Goal: Check status: Check status

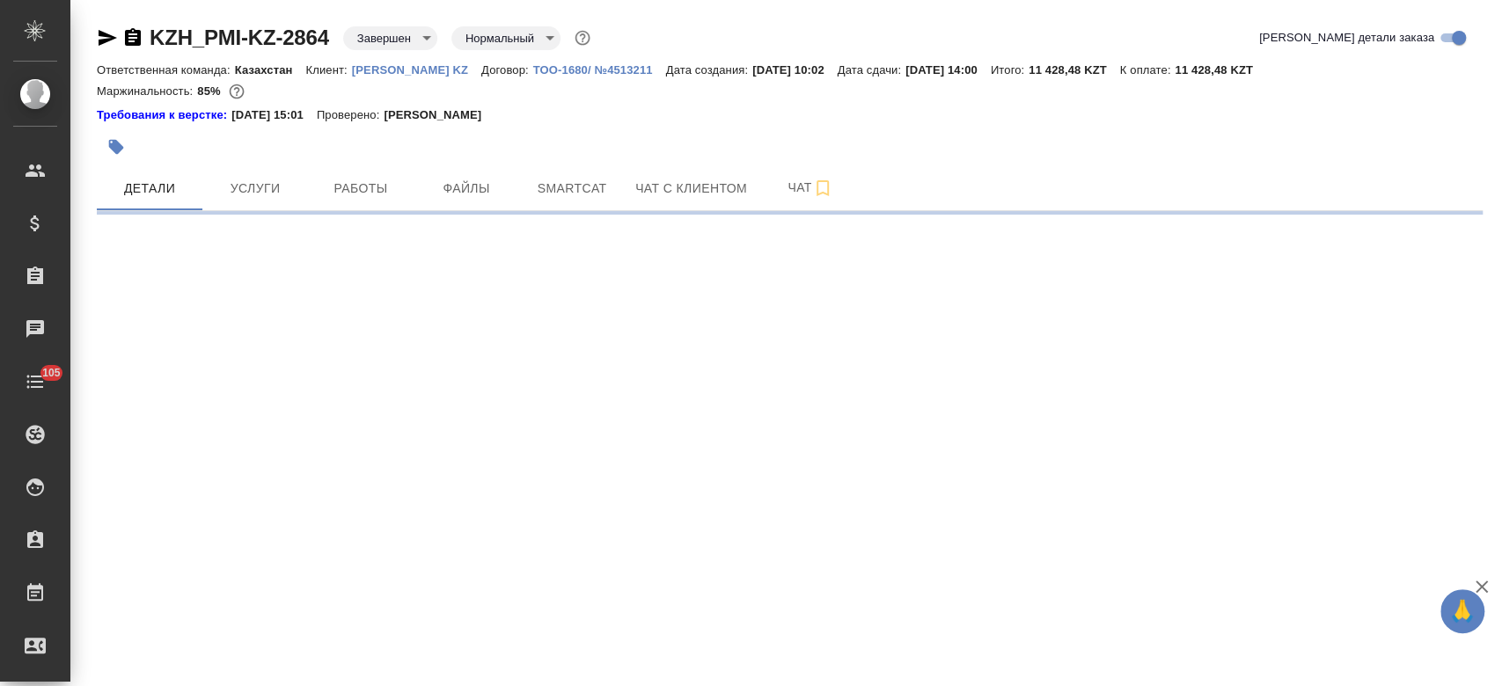
select select "RU"
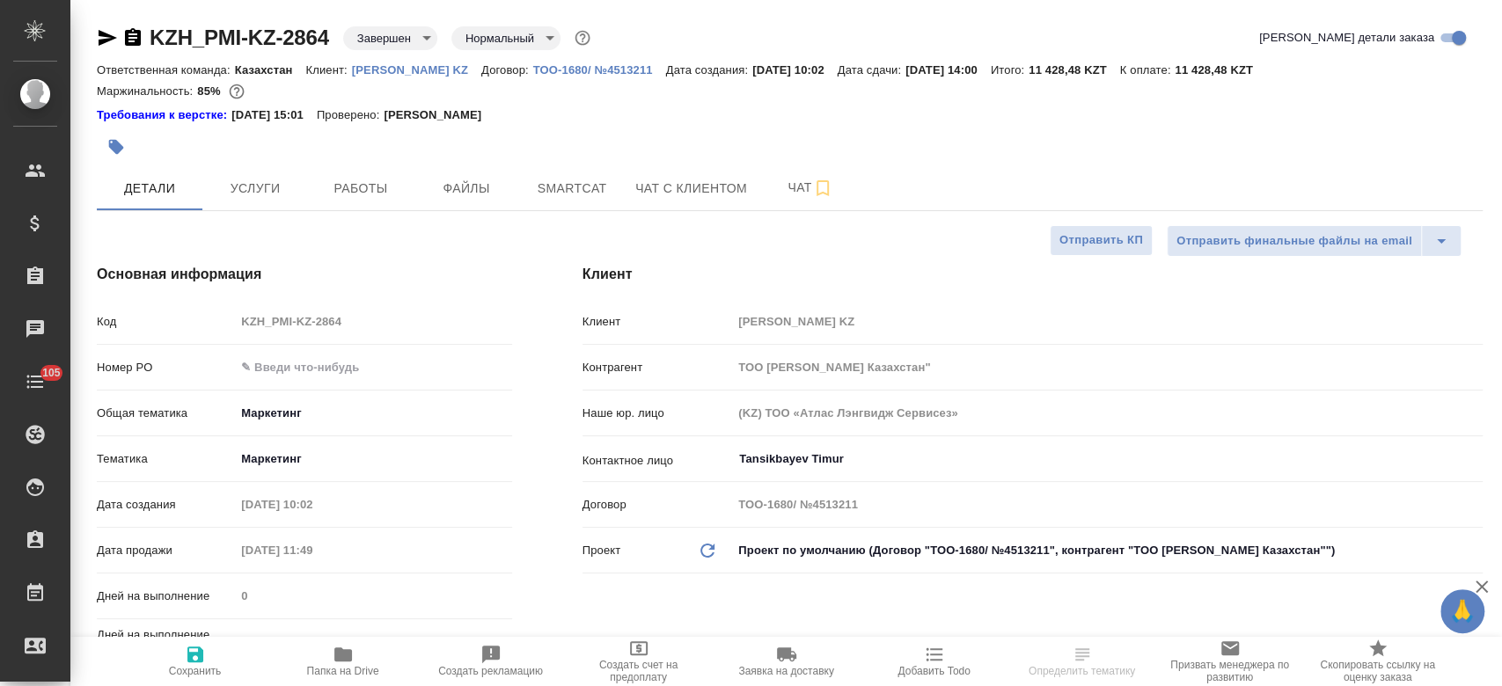
type textarea "x"
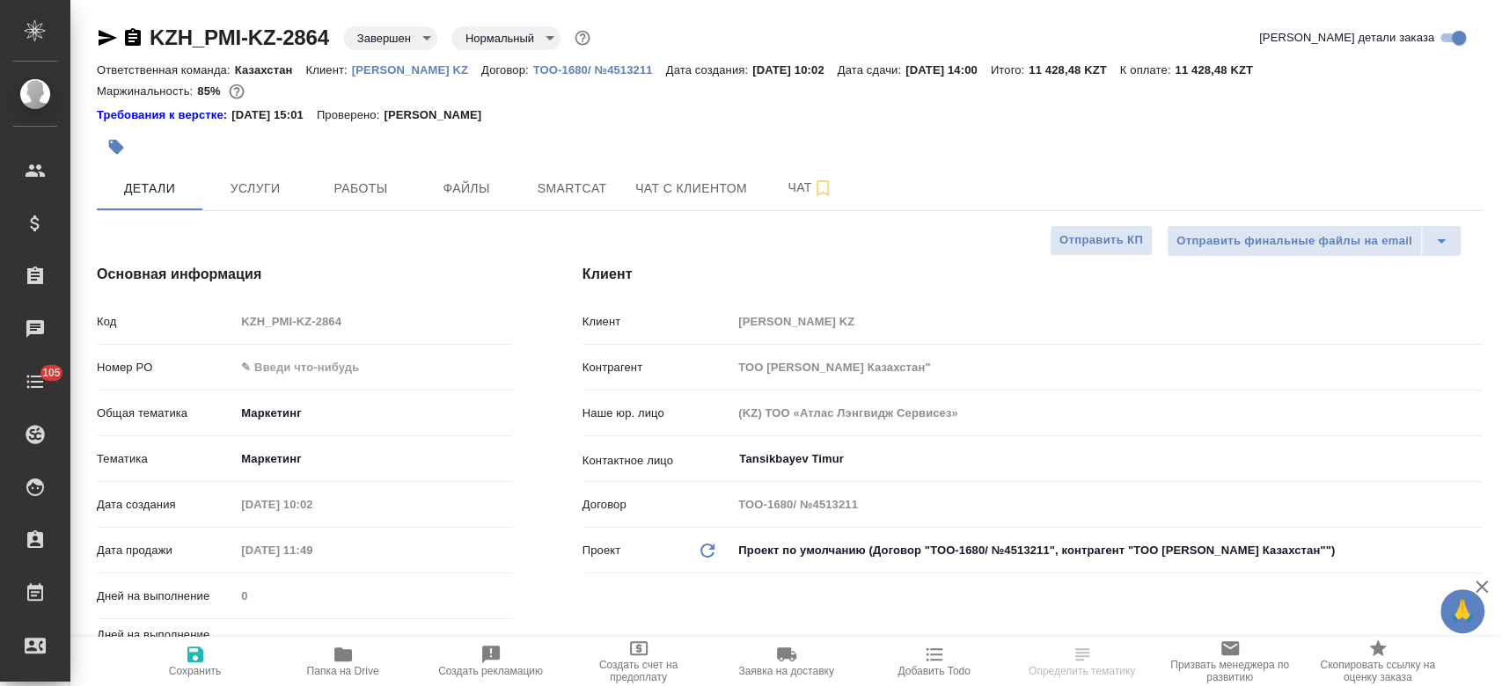
type textarea "x"
type input "Бабкина Анастасия"
type input "Журавлев Денис"
type textarea "x"
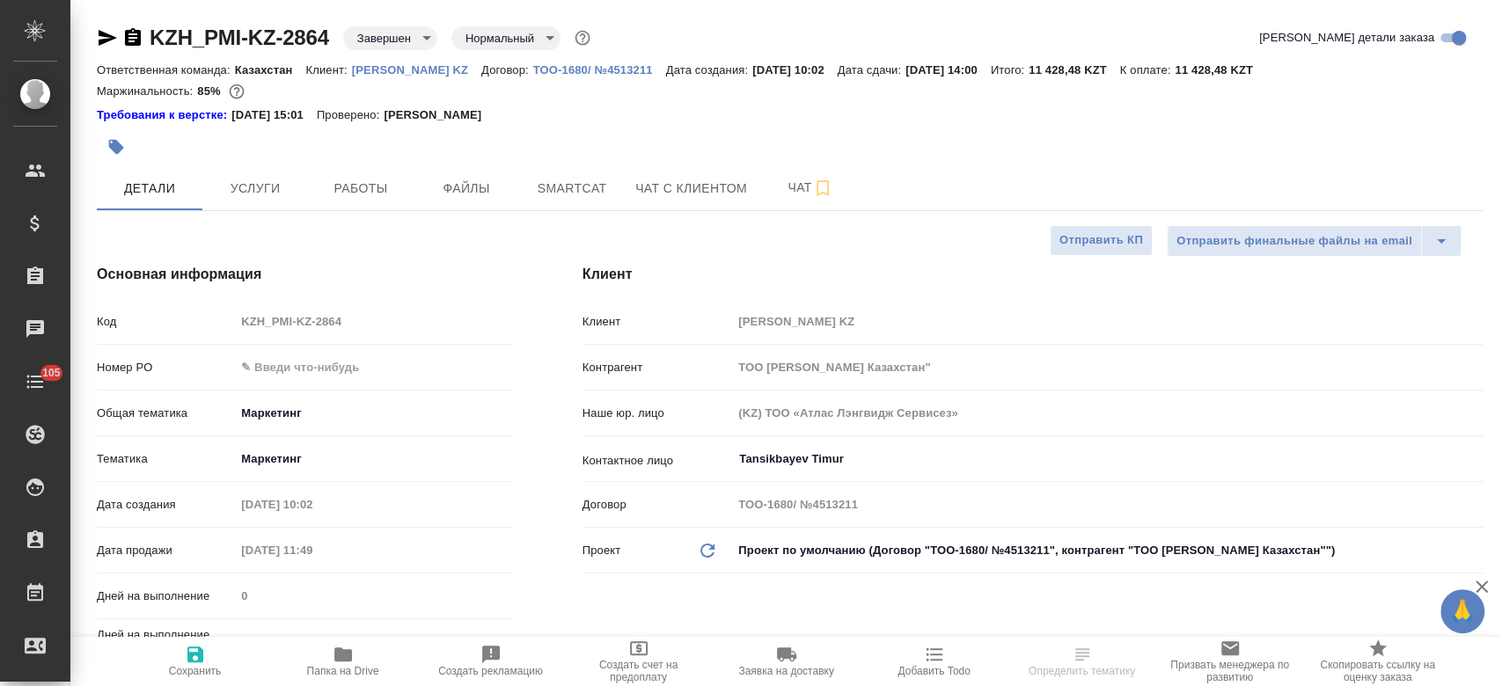
type textarea "x"
click at [416, 74] on p "[PERSON_NAME] KZ" at bounding box center [416, 69] width 129 height 13
type textarea "x"
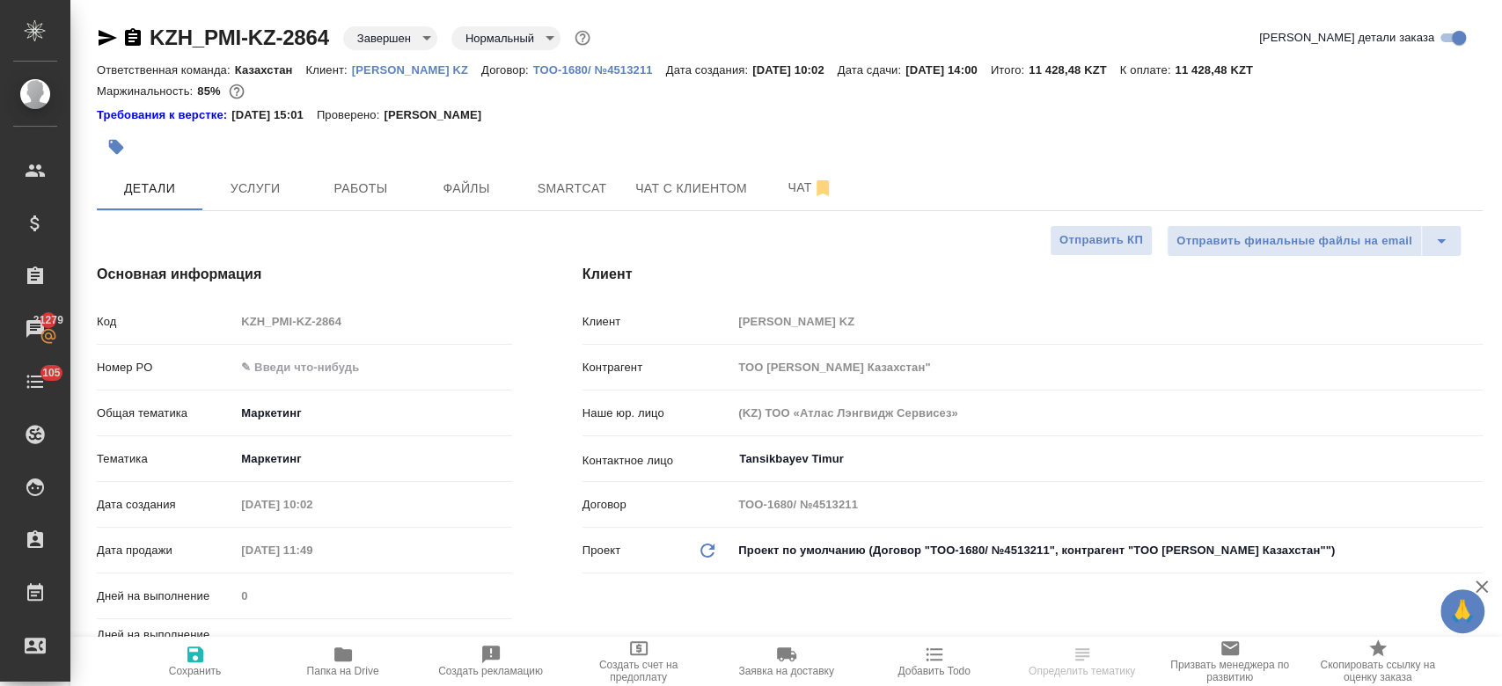
type textarea "x"
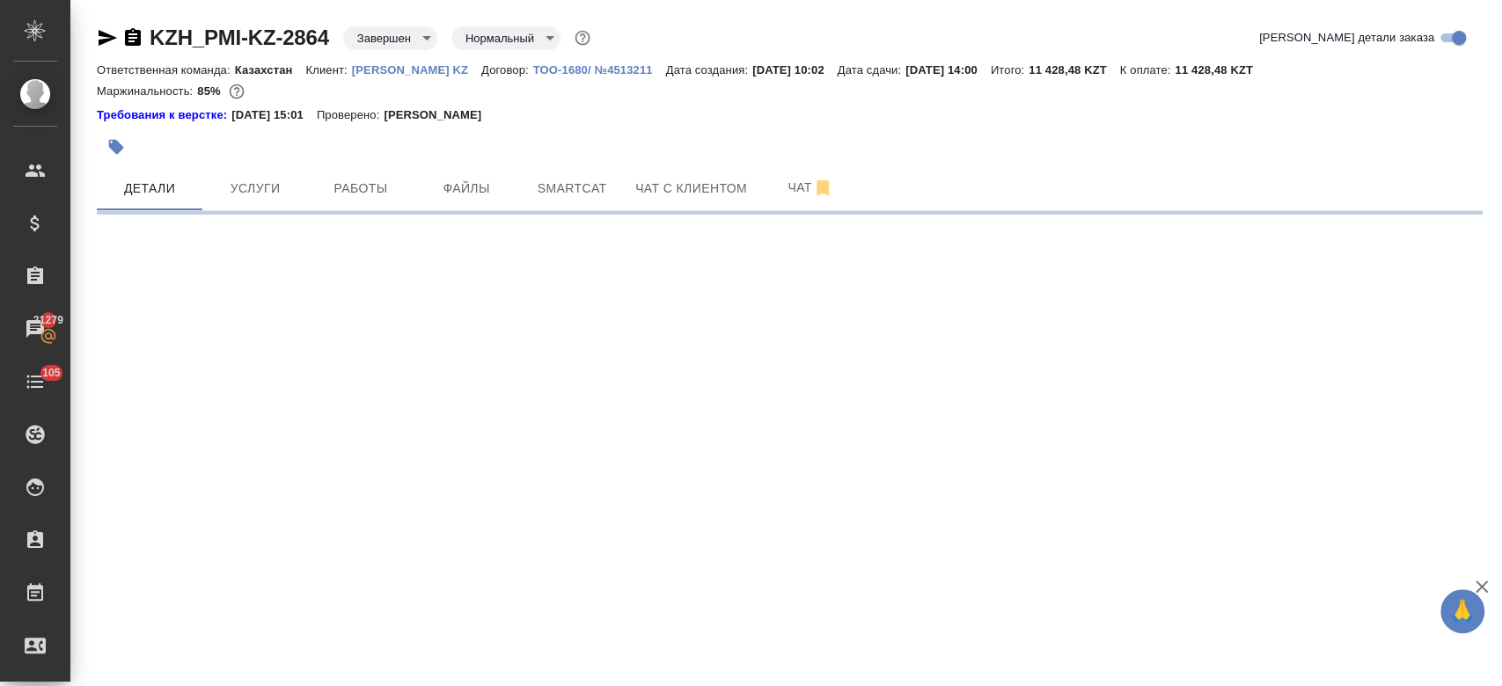
select select "RU"
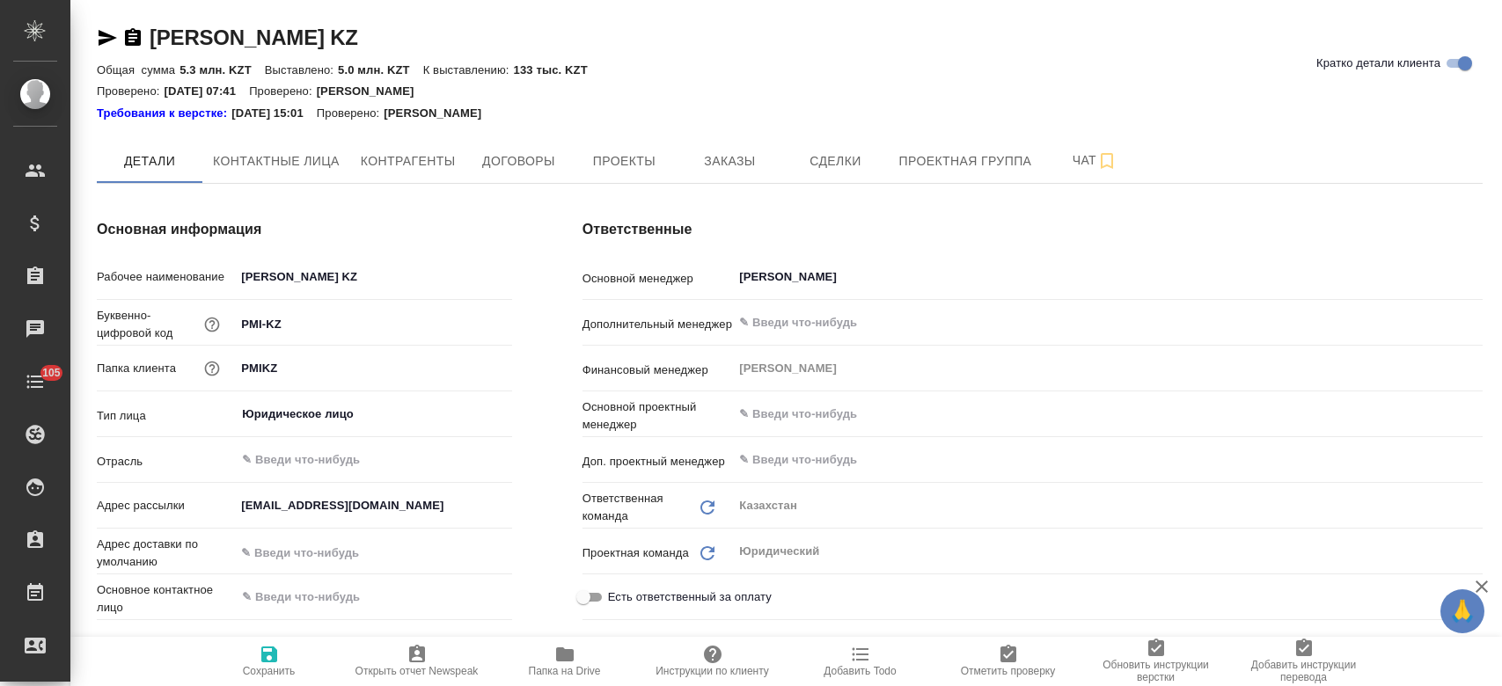
type textarea "x"
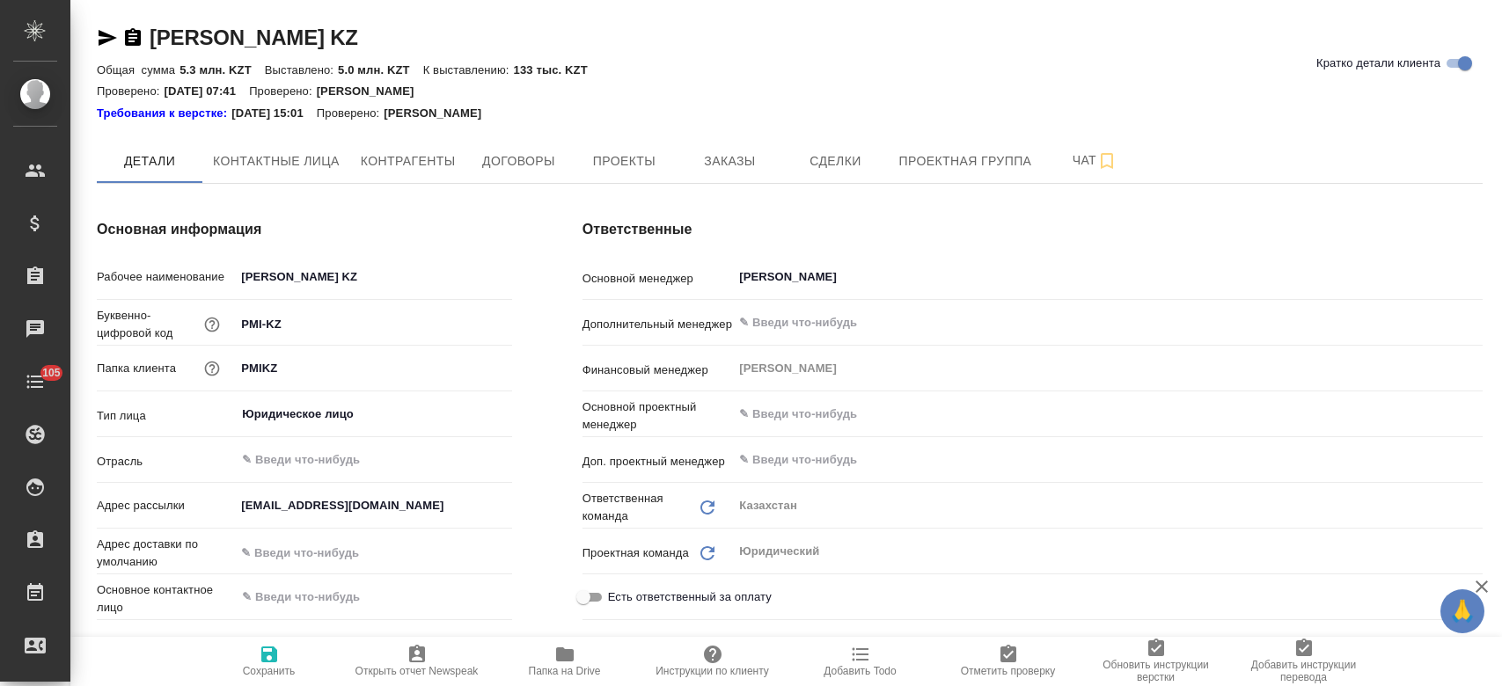
type textarea "x"
click at [704, 143] on button "Заказы" at bounding box center [730, 161] width 106 height 44
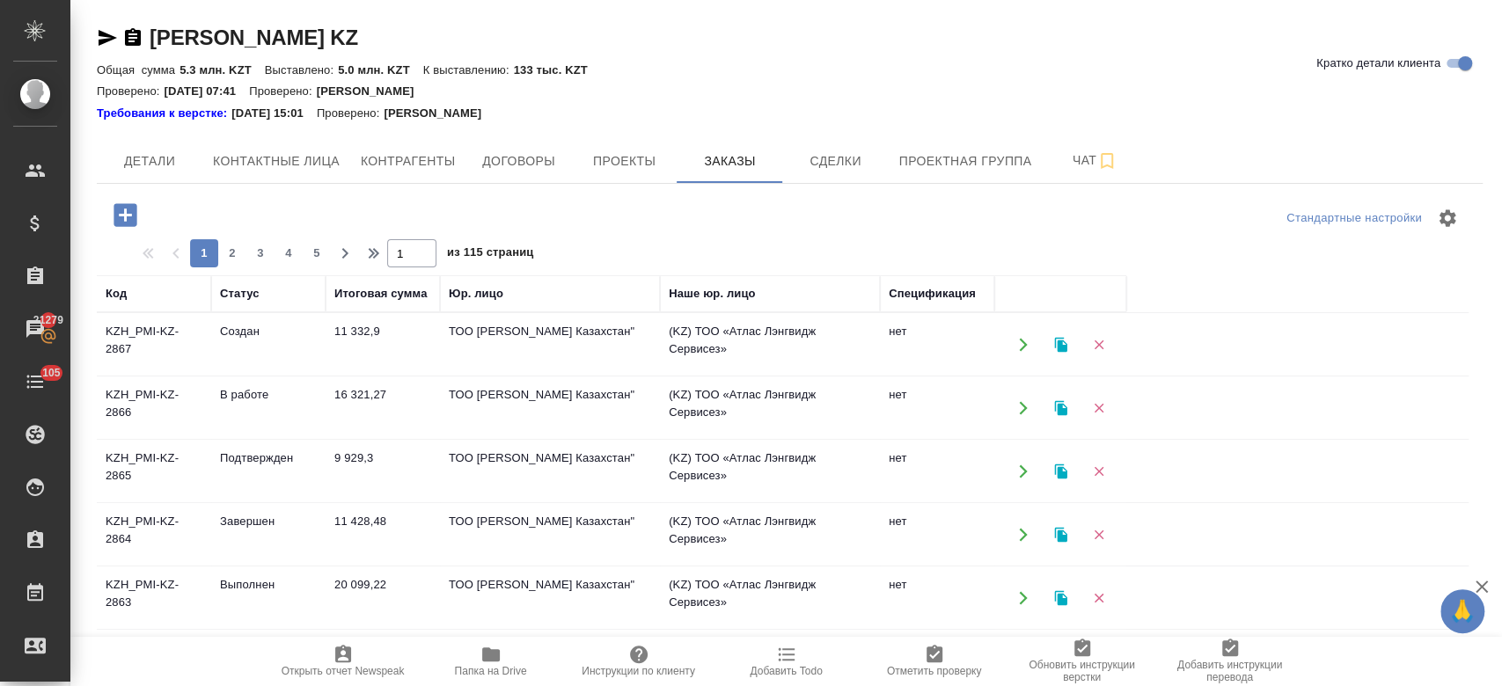
click at [244, 360] on td "Создан" at bounding box center [268, 345] width 114 height 62
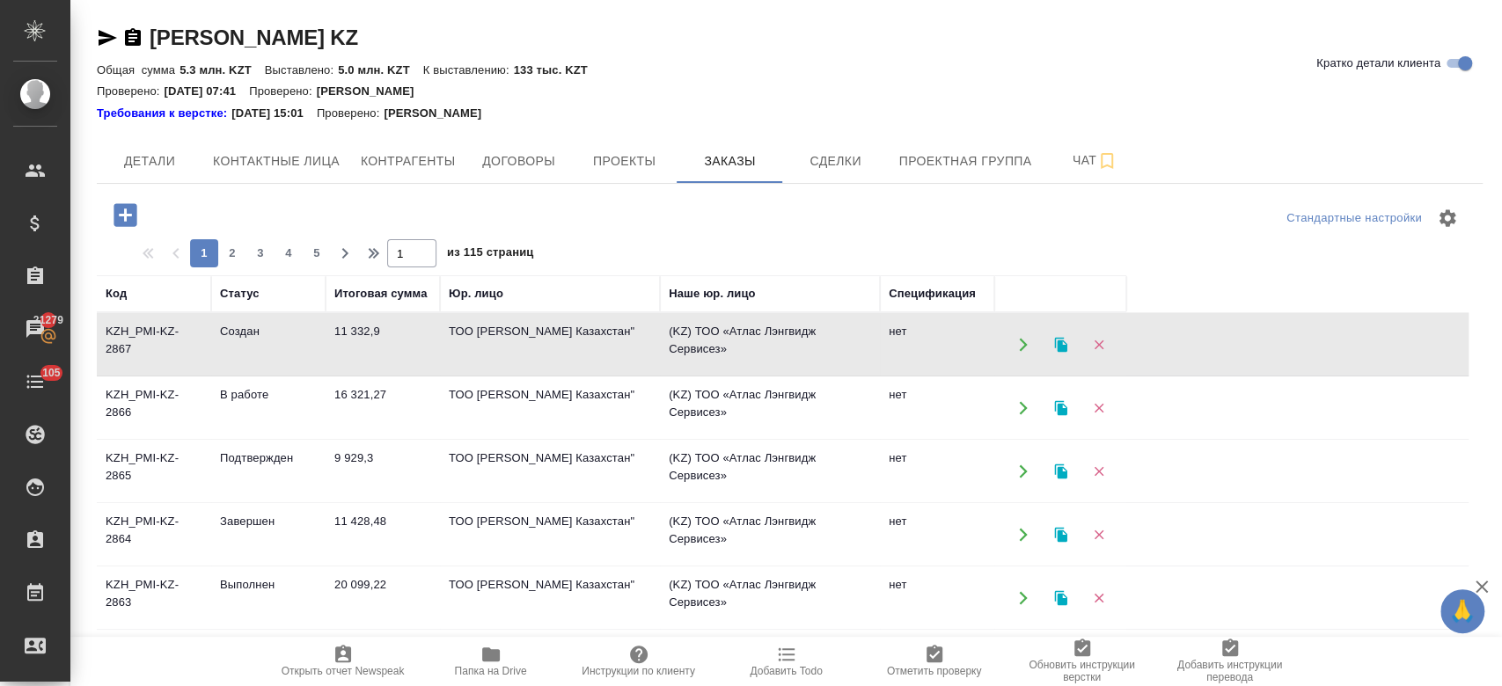
click at [244, 360] on td "Создан" at bounding box center [268, 345] width 114 height 62
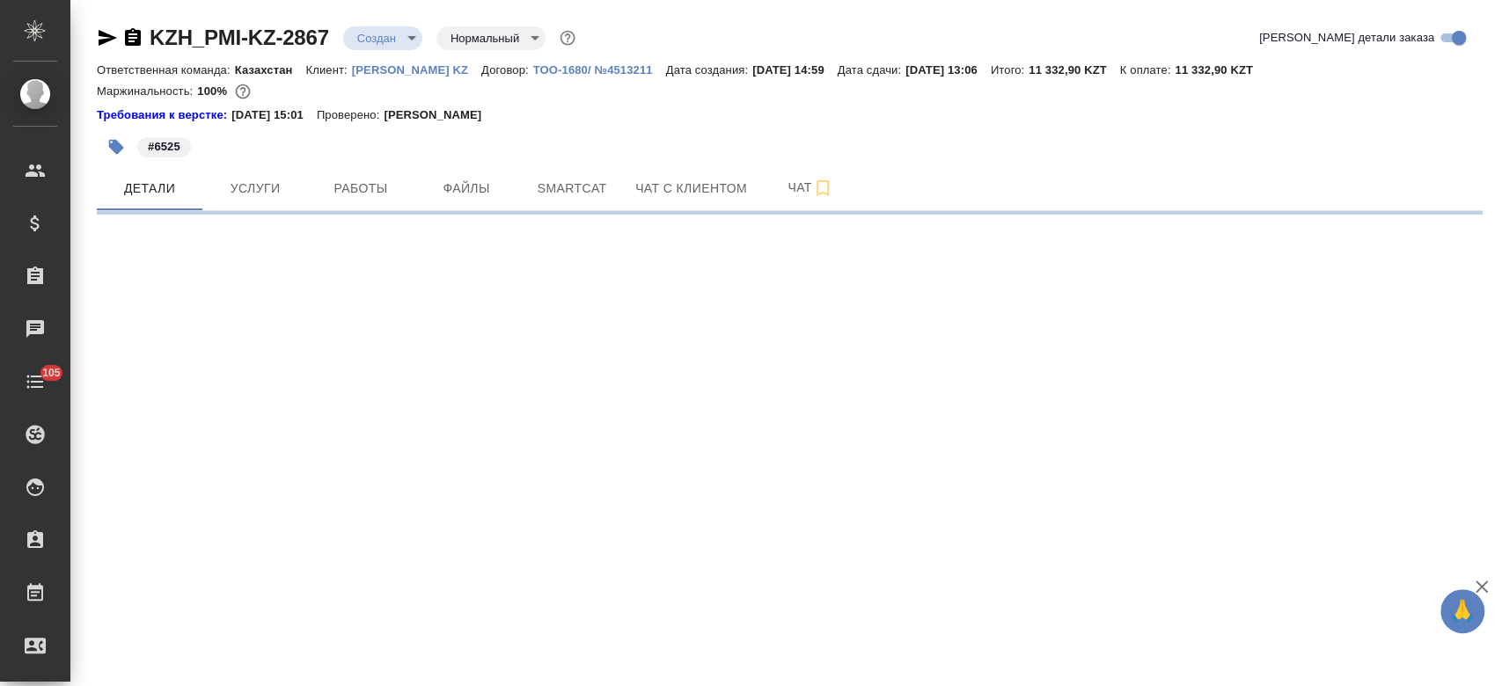
select select "RU"
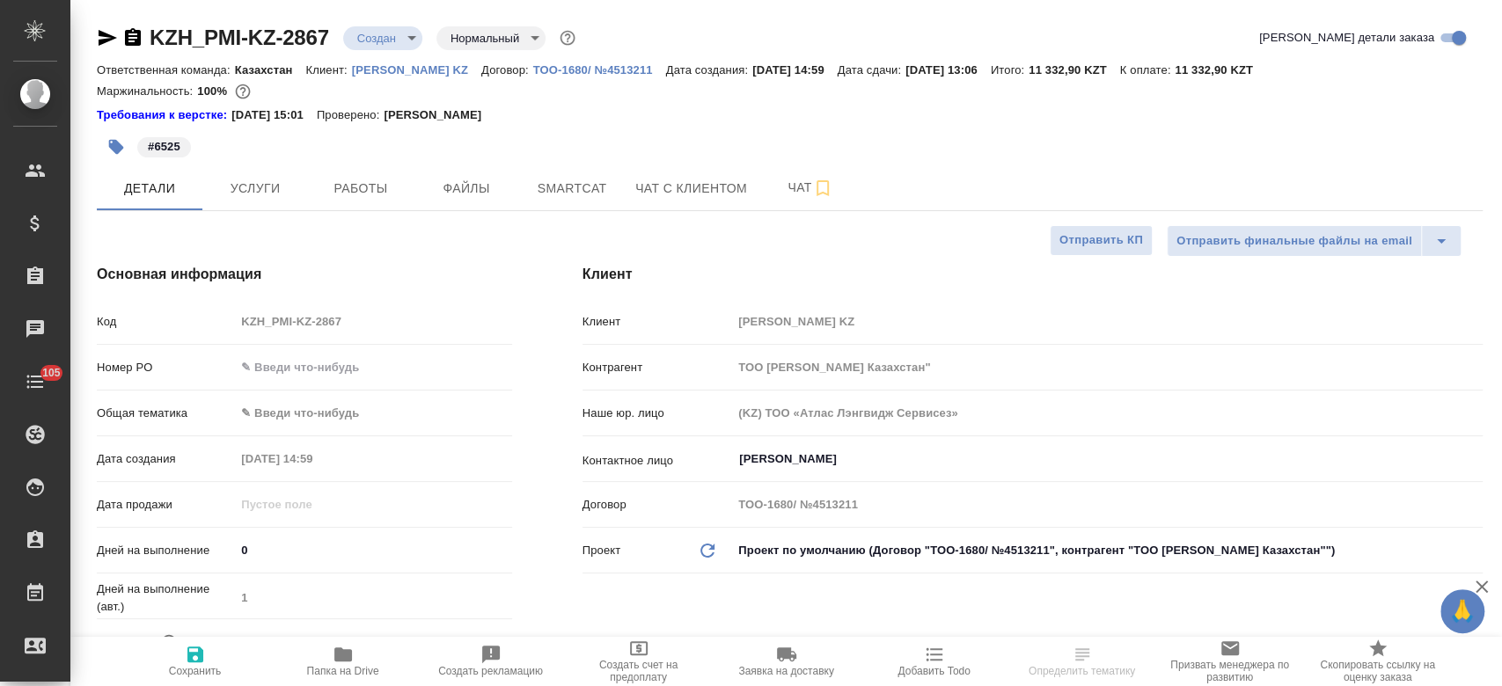
type textarea "x"
click at [268, 187] on span "Услуги" at bounding box center [255, 189] width 84 height 22
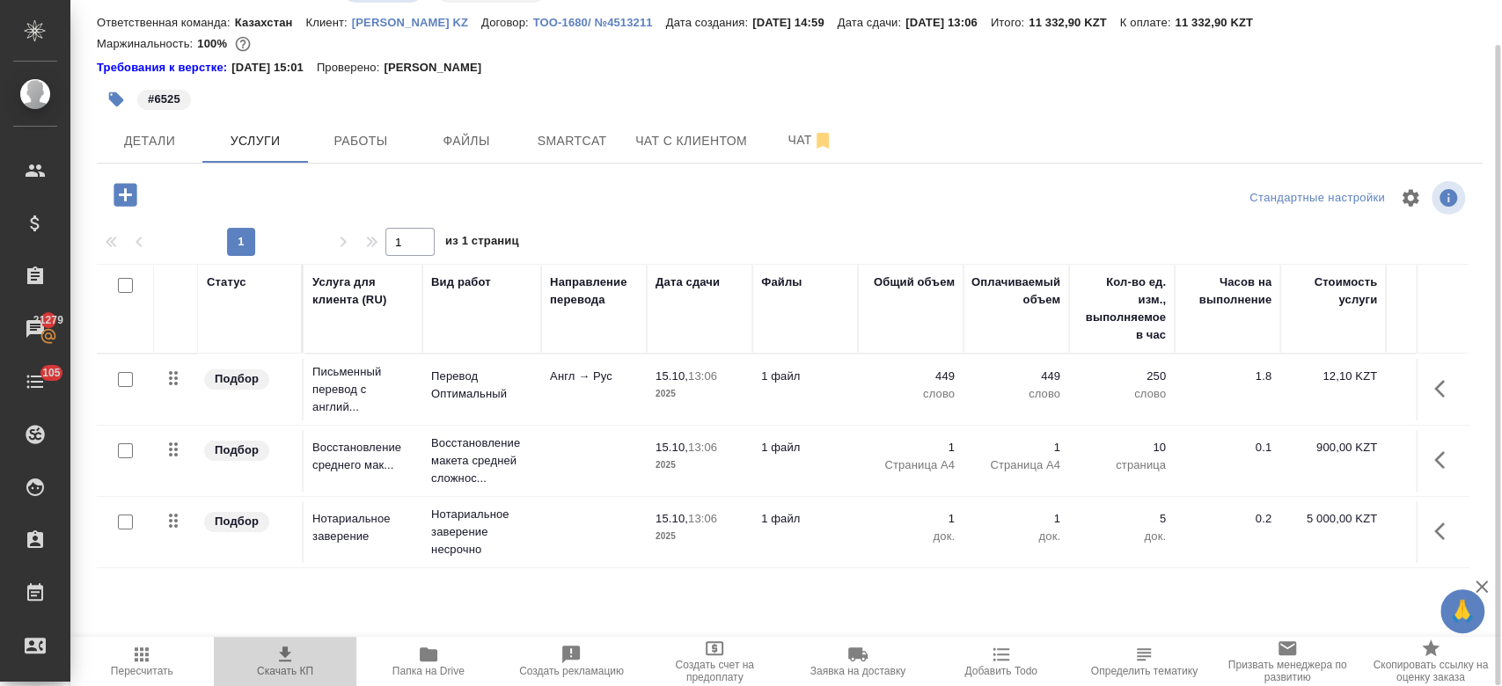
click at [275, 665] on span "Скачать КП" at bounding box center [285, 671] width 56 height 12
